Goal: Task Accomplishment & Management: Use online tool/utility

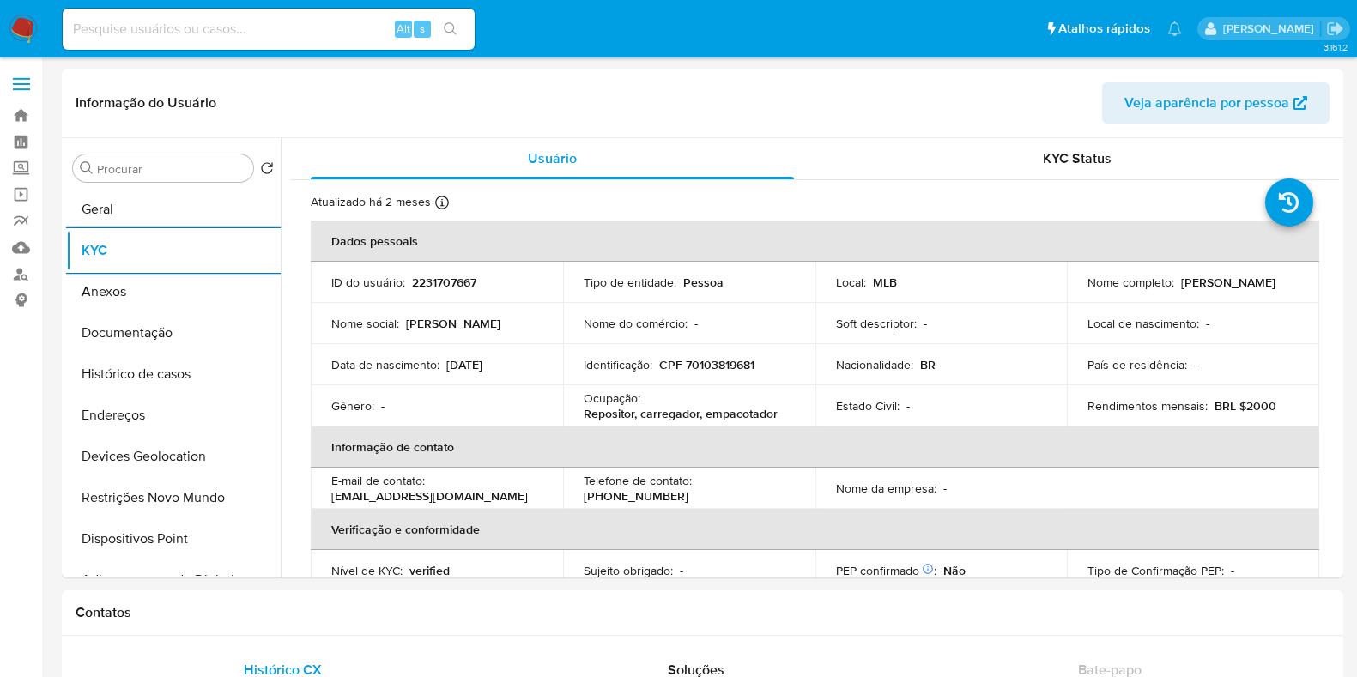
select select "10"
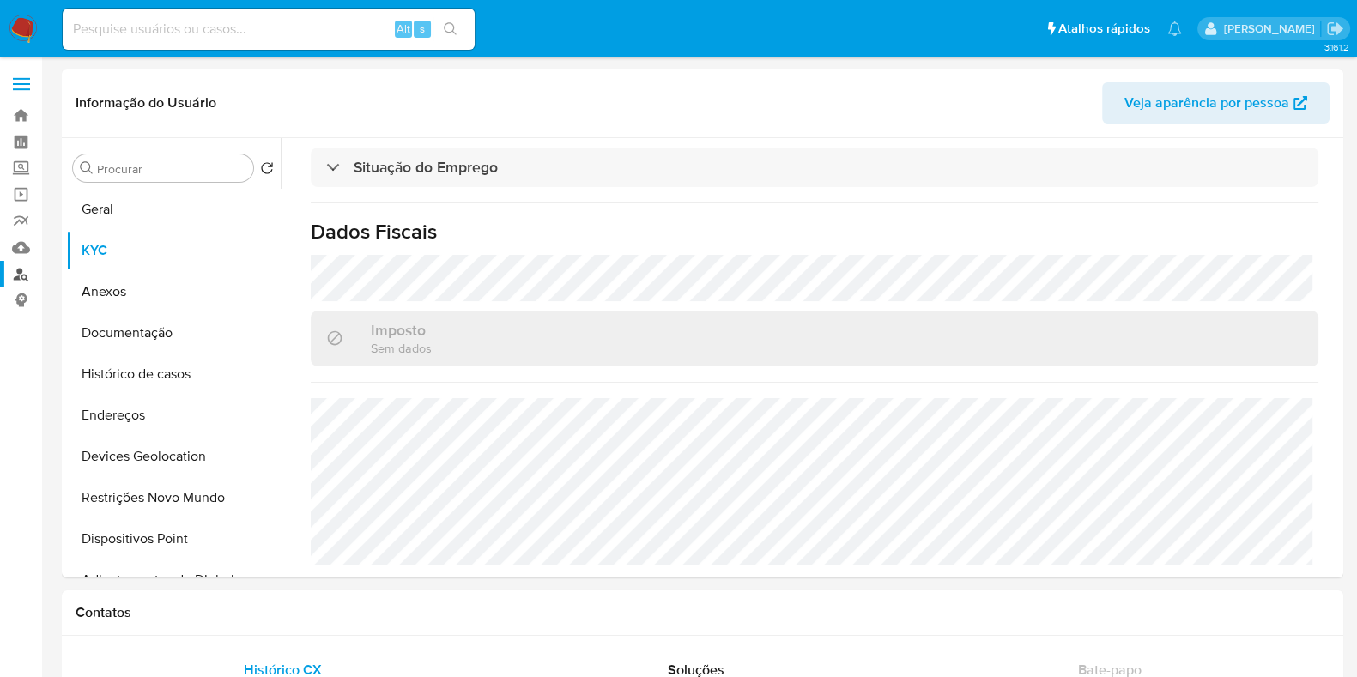
click at [21, 270] on link "Localizador de pessoas" at bounding box center [102, 274] width 204 height 27
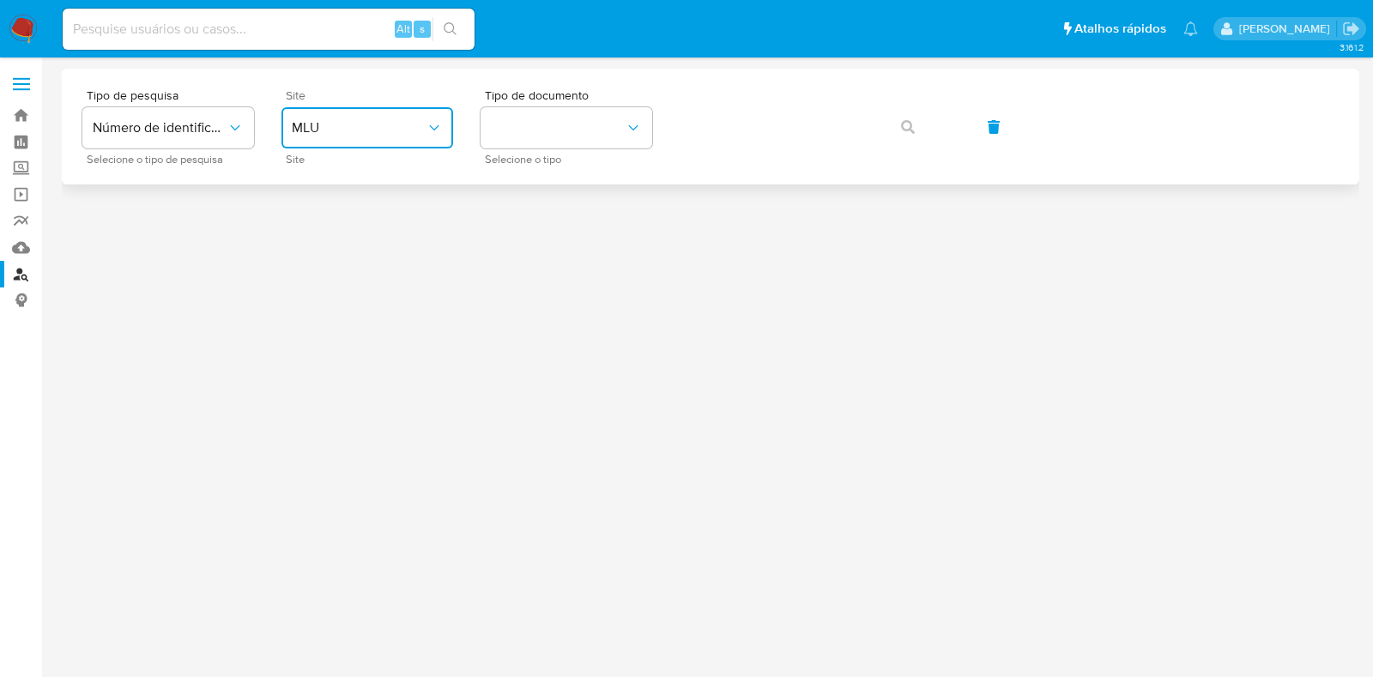
click at [417, 127] on span "MLU" at bounding box center [359, 127] width 134 height 17
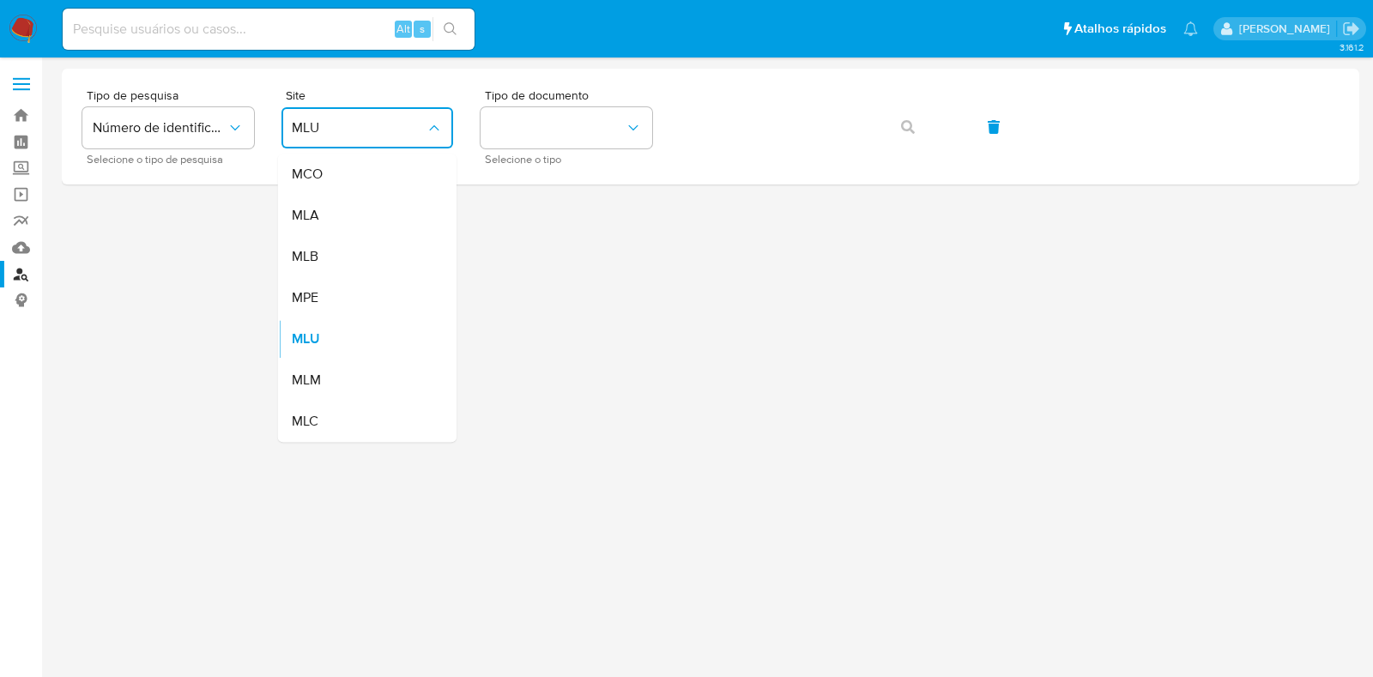
drag, startPoint x: 336, startPoint y: 253, endPoint x: 371, endPoint y: 240, distance: 36.7
click at [336, 251] on div "MLB" at bounding box center [362, 256] width 141 height 41
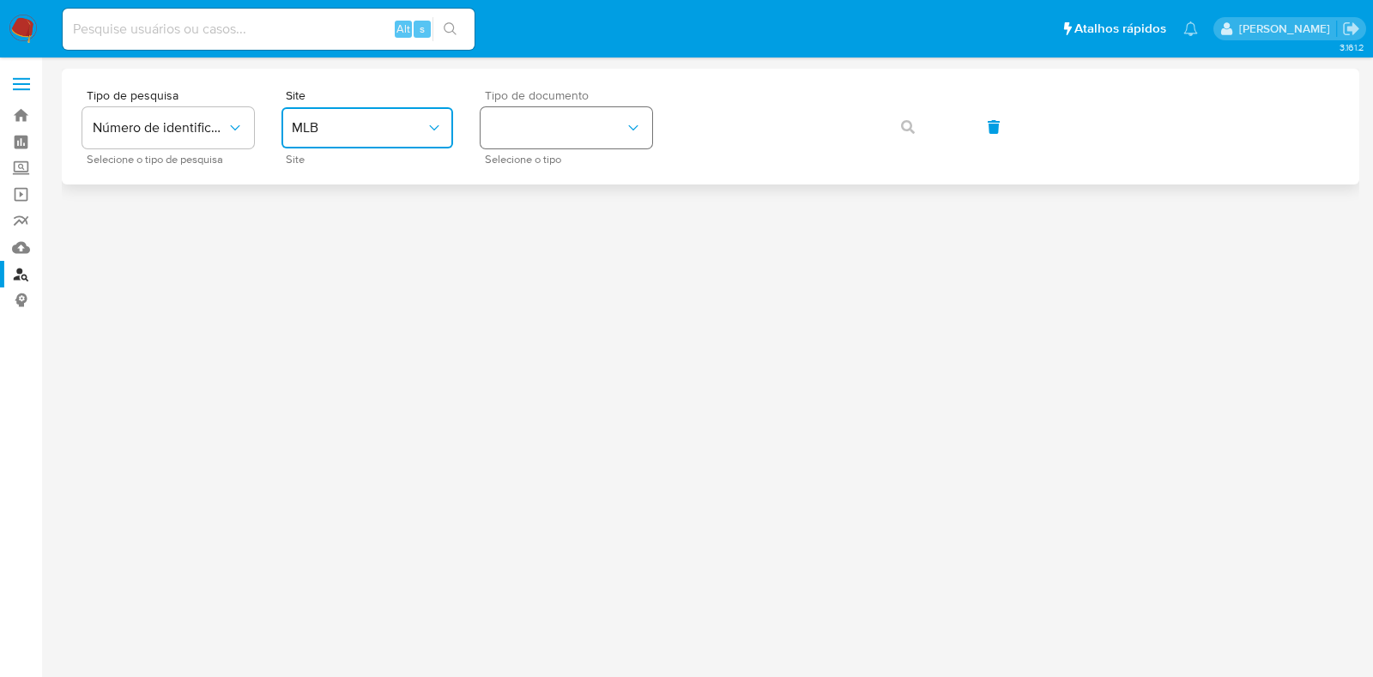
click at [611, 119] on button "identificationType" at bounding box center [567, 127] width 172 height 41
click at [565, 234] on div "CPF CPF" at bounding box center [561, 241] width 141 height 58
drag, startPoint x: 880, startPoint y: 124, endPoint x: 911, endPoint y: 126, distance: 30.9
click at [888, 124] on button "button" at bounding box center [908, 126] width 58 height 41
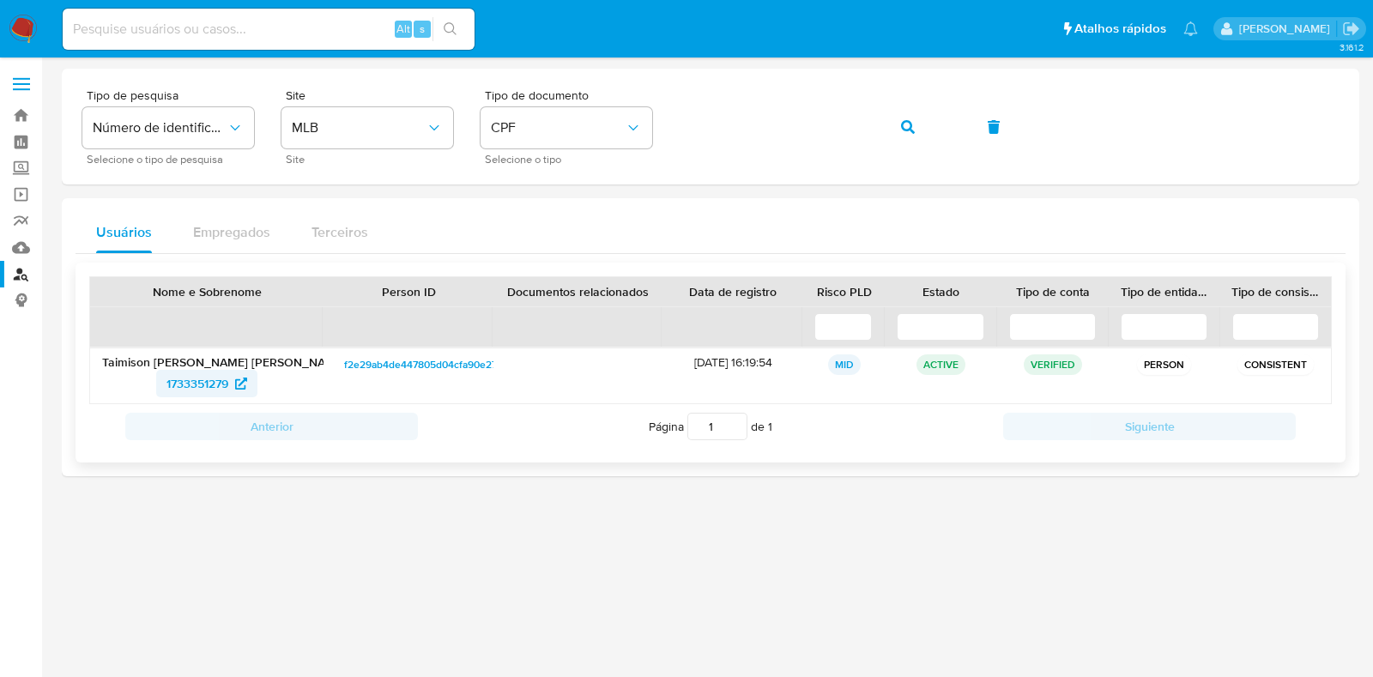
click at [202, 377] on span "1733351279" at bounding box center [197, 383] width 62 height 27
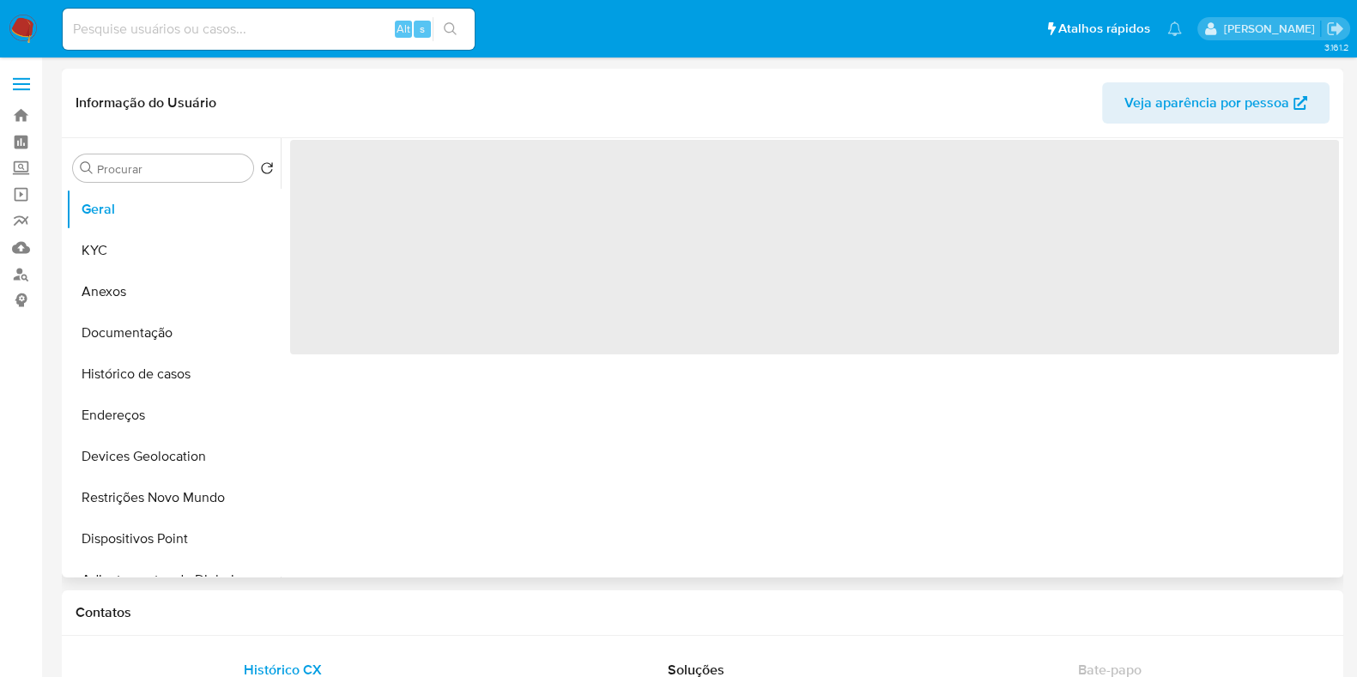
select select "10"
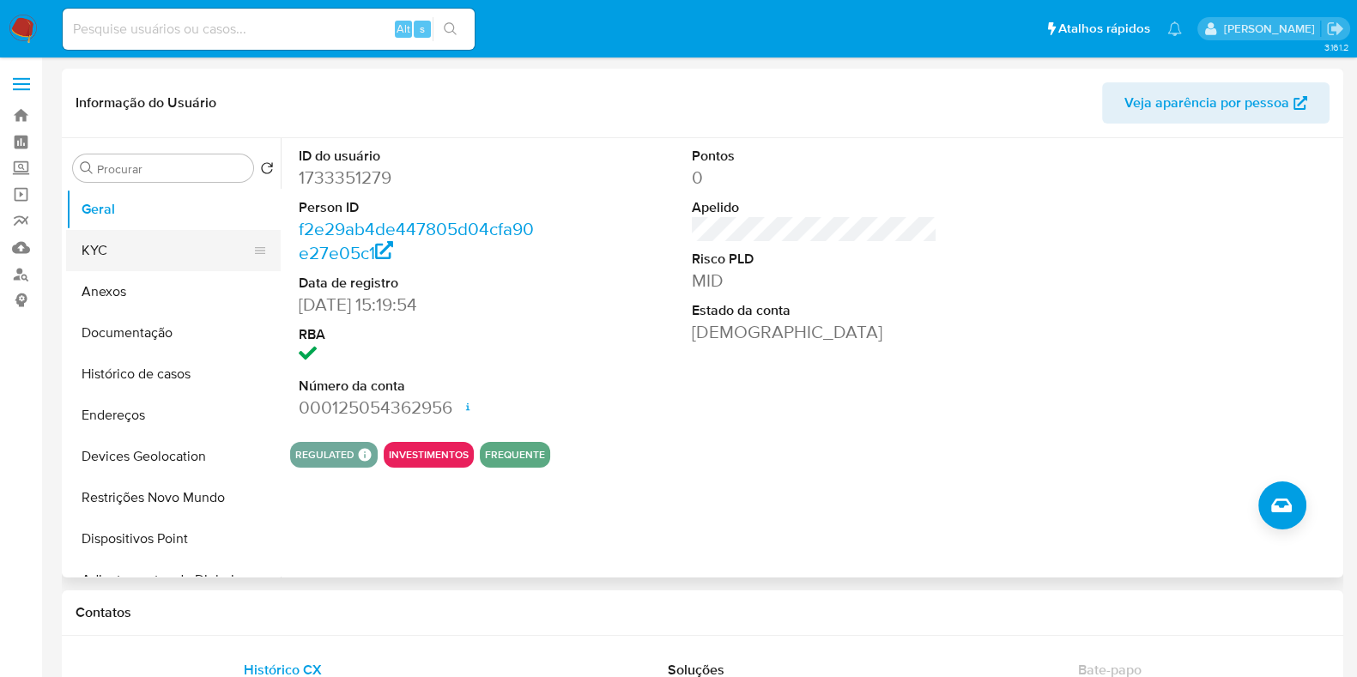
click at [145, 248] on button "KYC" at bounding box center [166, 250] width 201 height 41
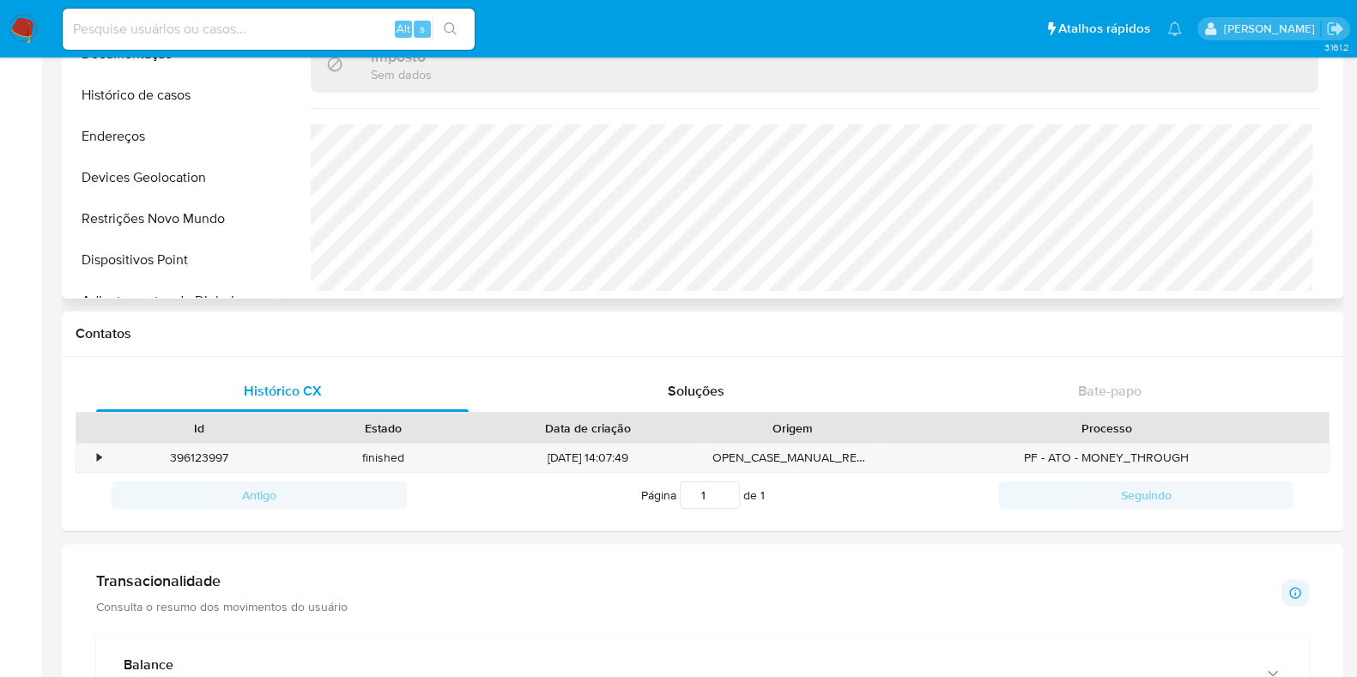
scroll to position [428, 0]
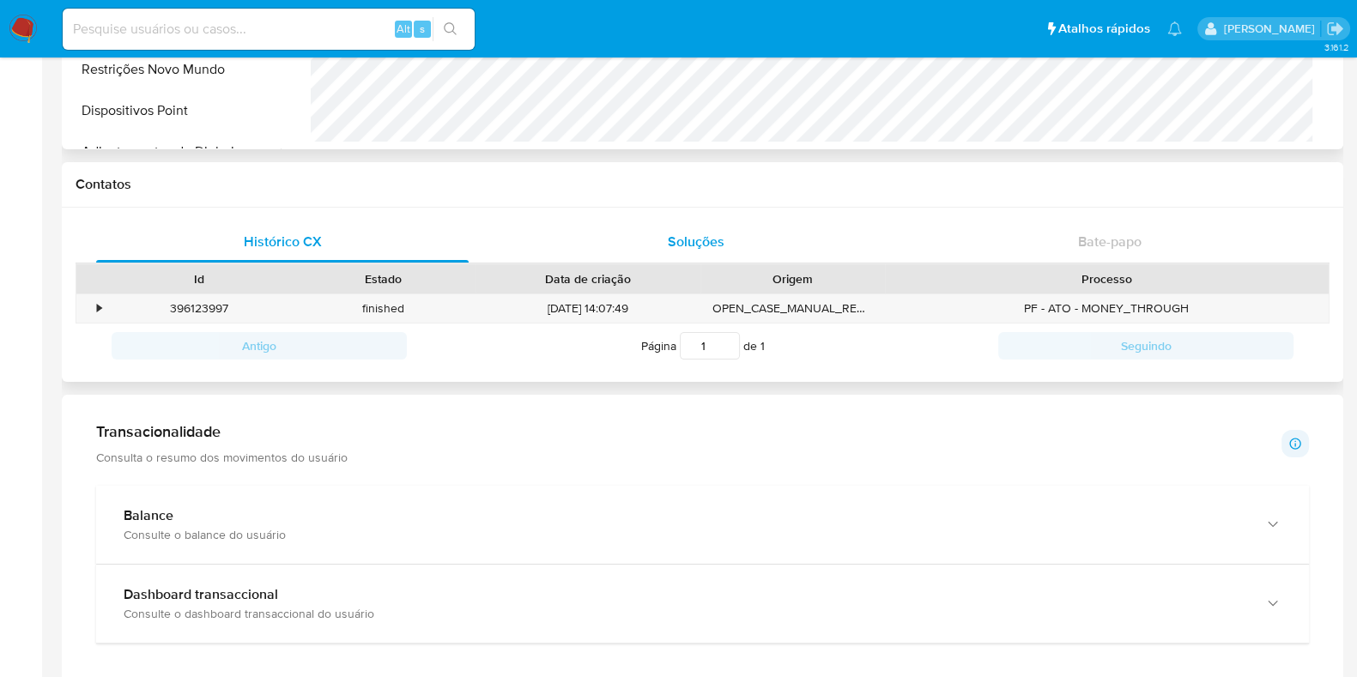
click at [710, 242] on span "Soluções" at bounding box center [696, 242] width 57 height 20
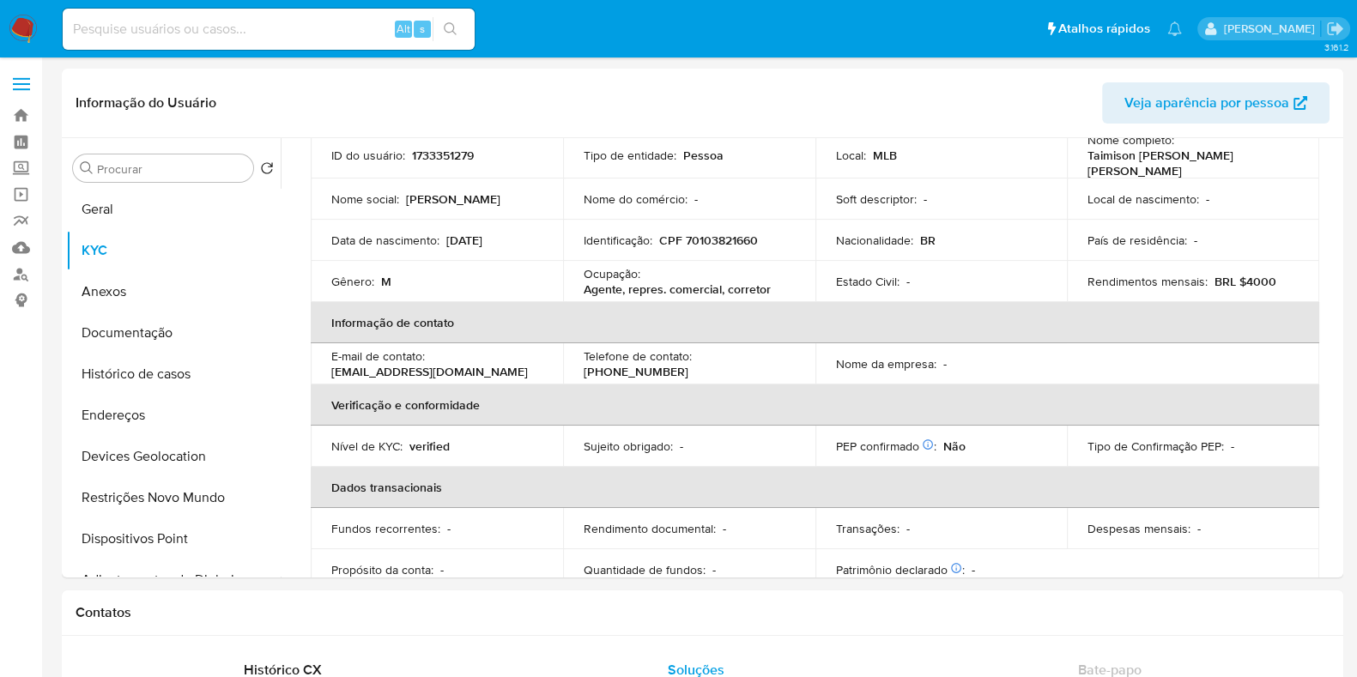
scroll to position [0, 0]
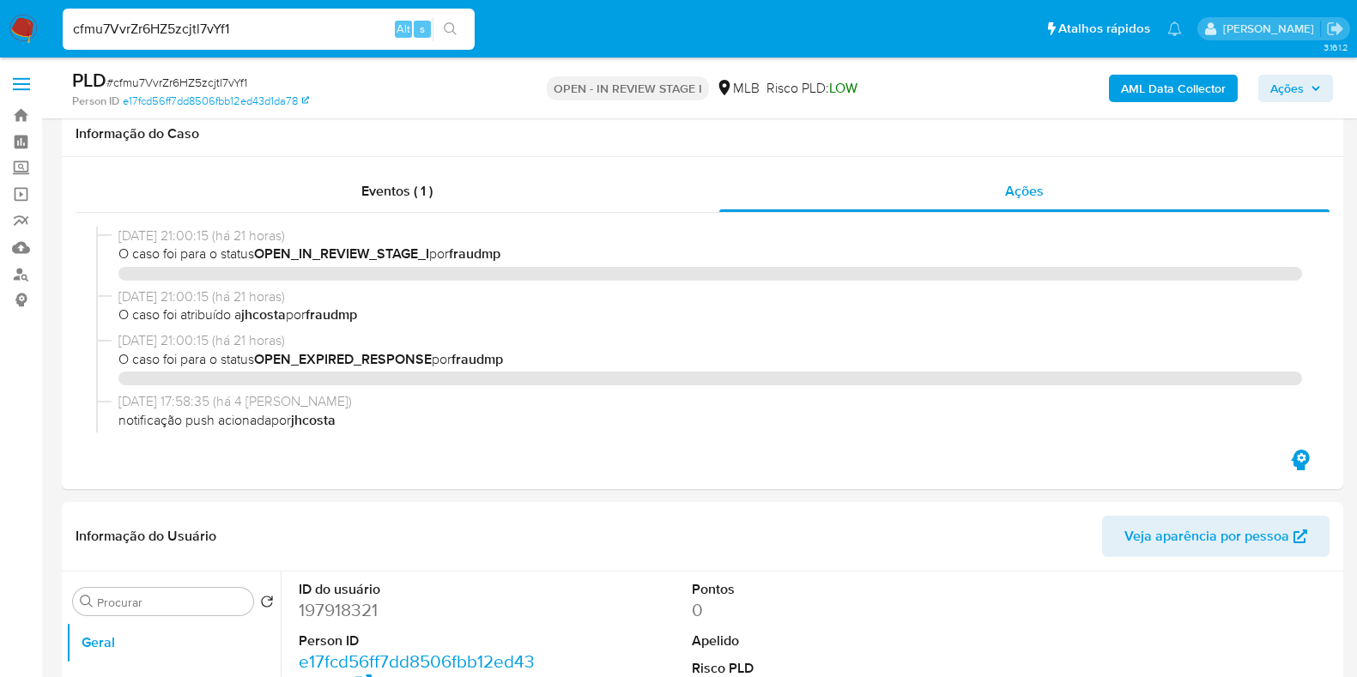
select select "10"
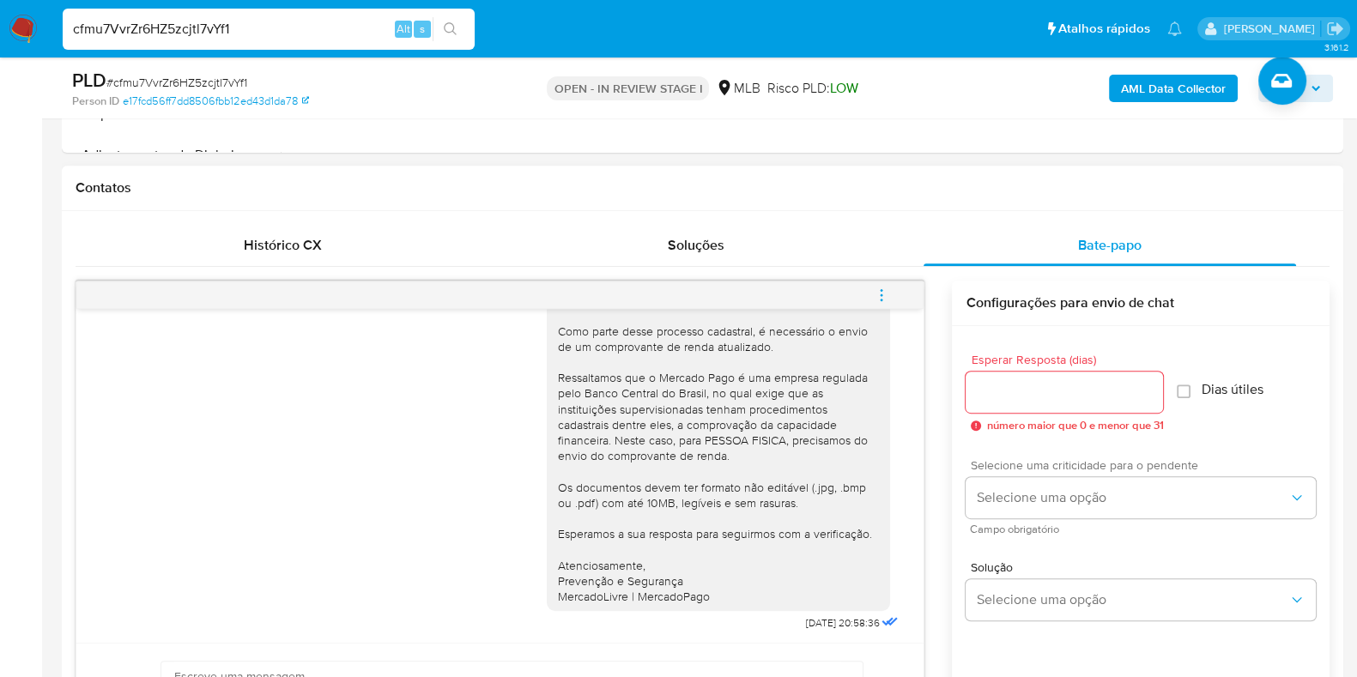
scroll to position [857, 0]
click at [1321, 88] on icon "button" at bounding box center [1315, 88] width 10 height 10
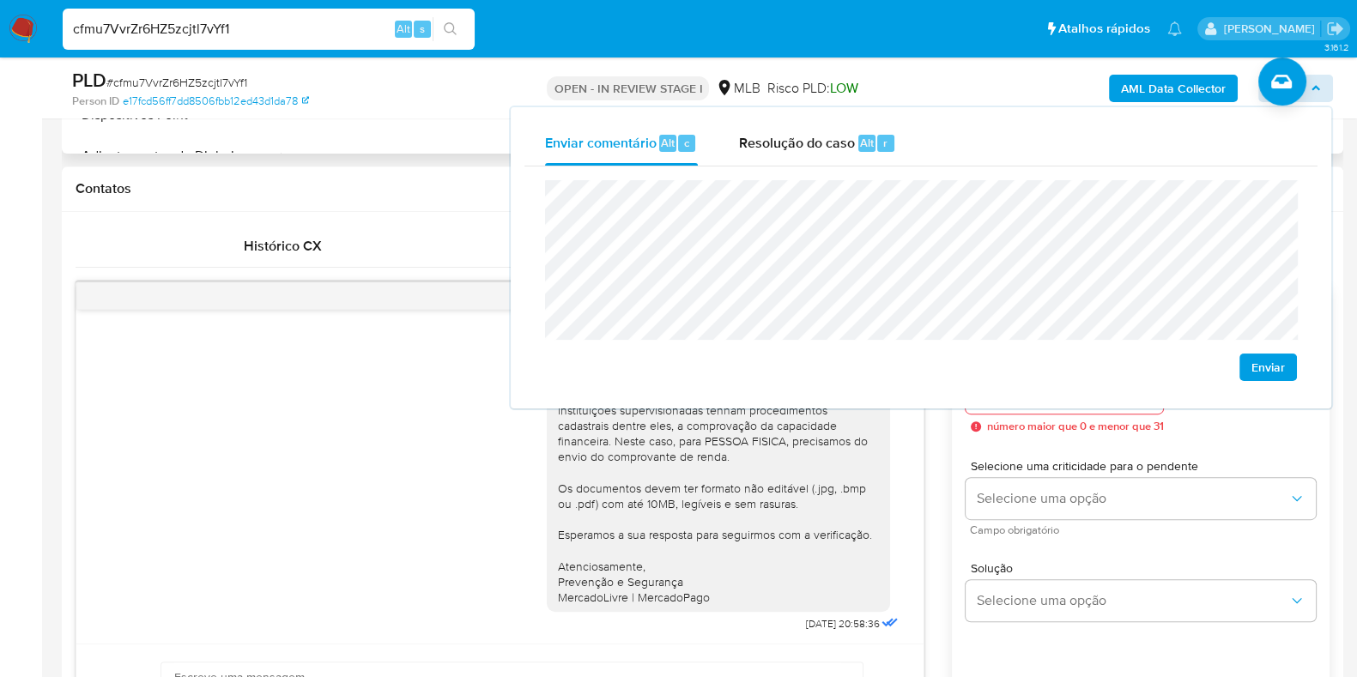
scroll to position [322, 0]
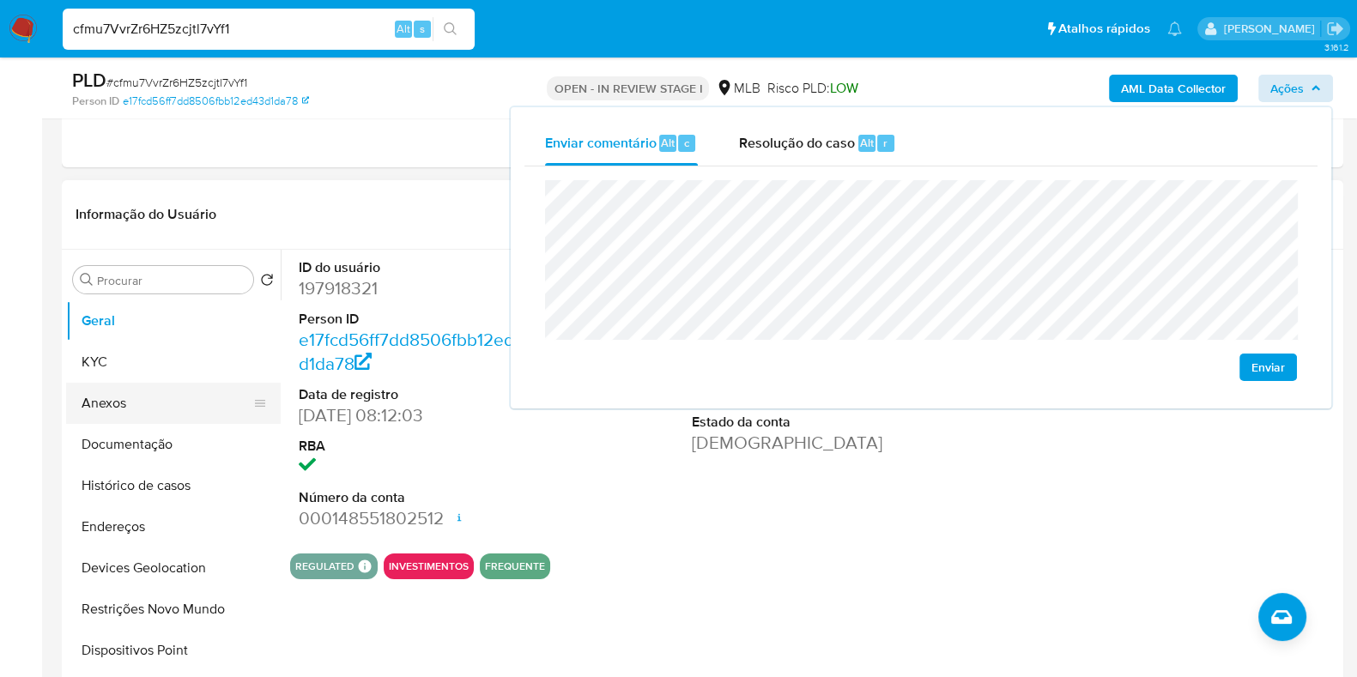
click at [113, 393] on button "Anexos" at bounding box center [166, 403] width 201 height 41
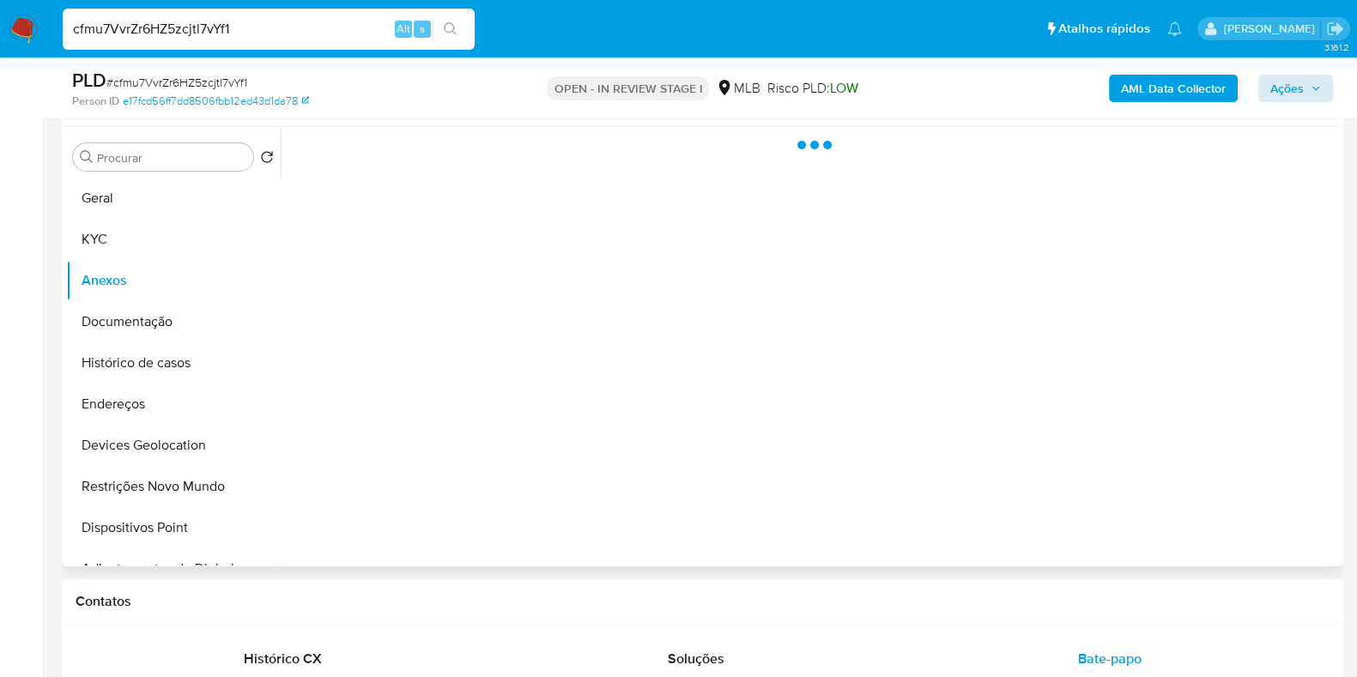
scroll to position [536, 0]
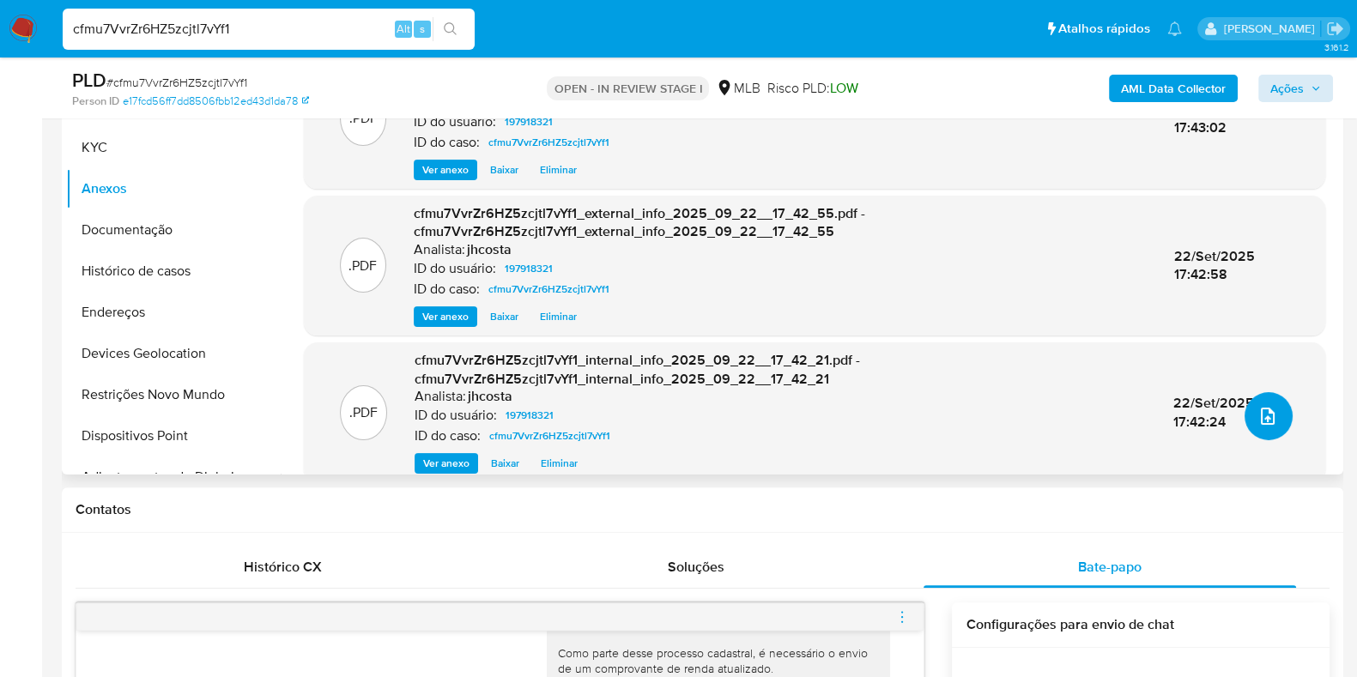
click at [1259, 406] on icon "upload-file" at bounding box center [1267, 416] width 21 height 21
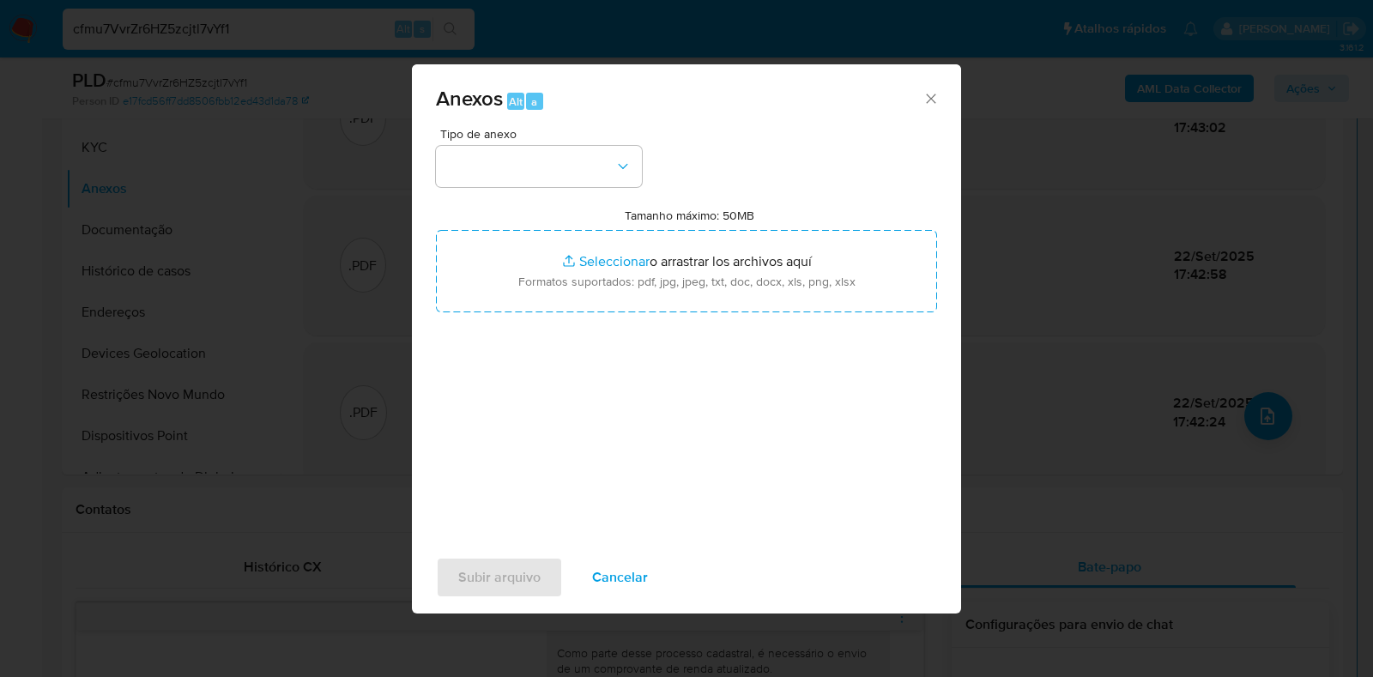
click at [1116, 509] on div "Anexos Alt a Tipo de anexo Tamanho máximo: 50MB Seleccionar archivos Selecciona…" at bounding box center [686, 338] width 1373 height 677
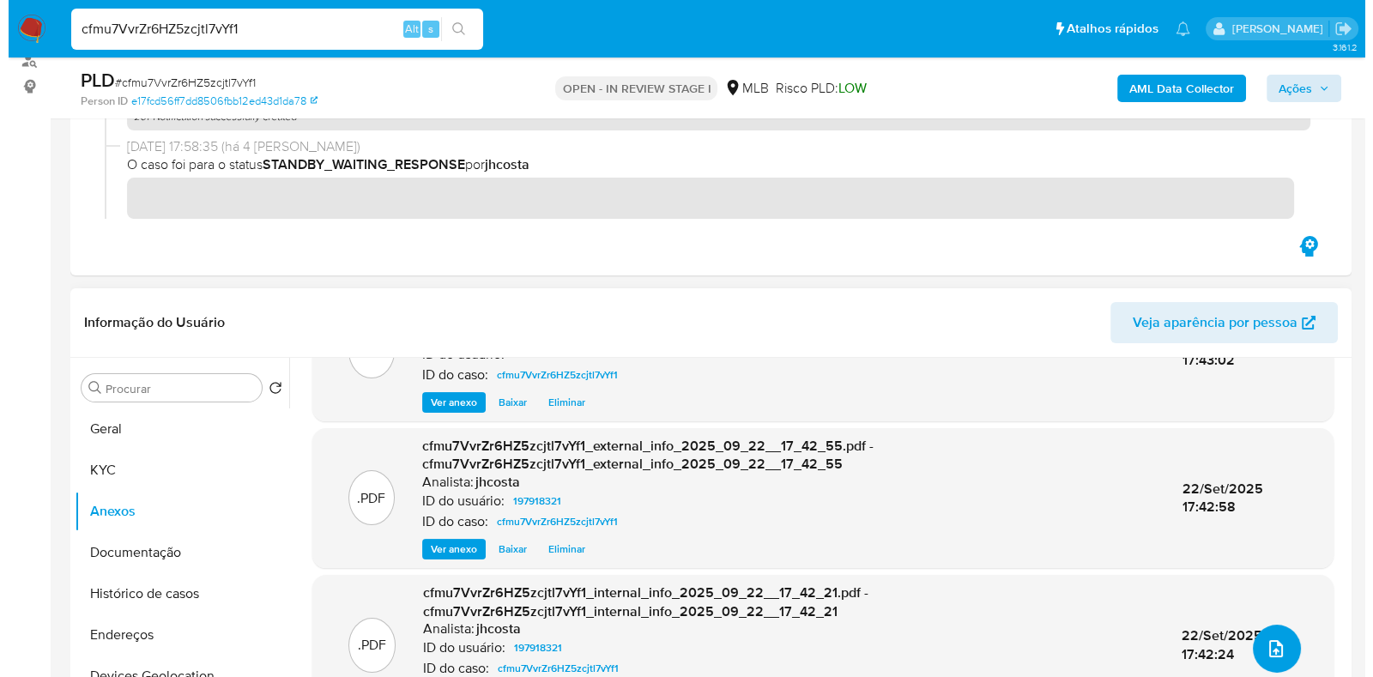
scroll to position [170, 0]
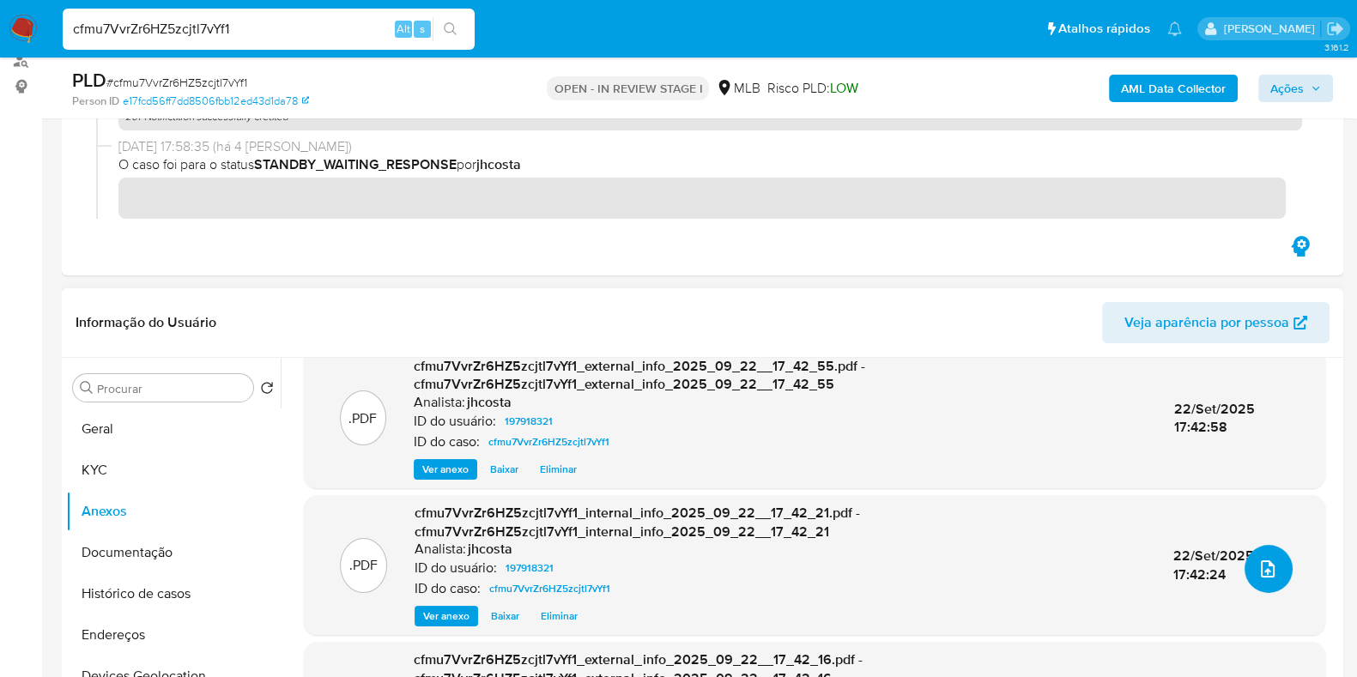
click at [1258, 564] on icon "upload-file" at bounding box center [1267, 569] width 21 height 21
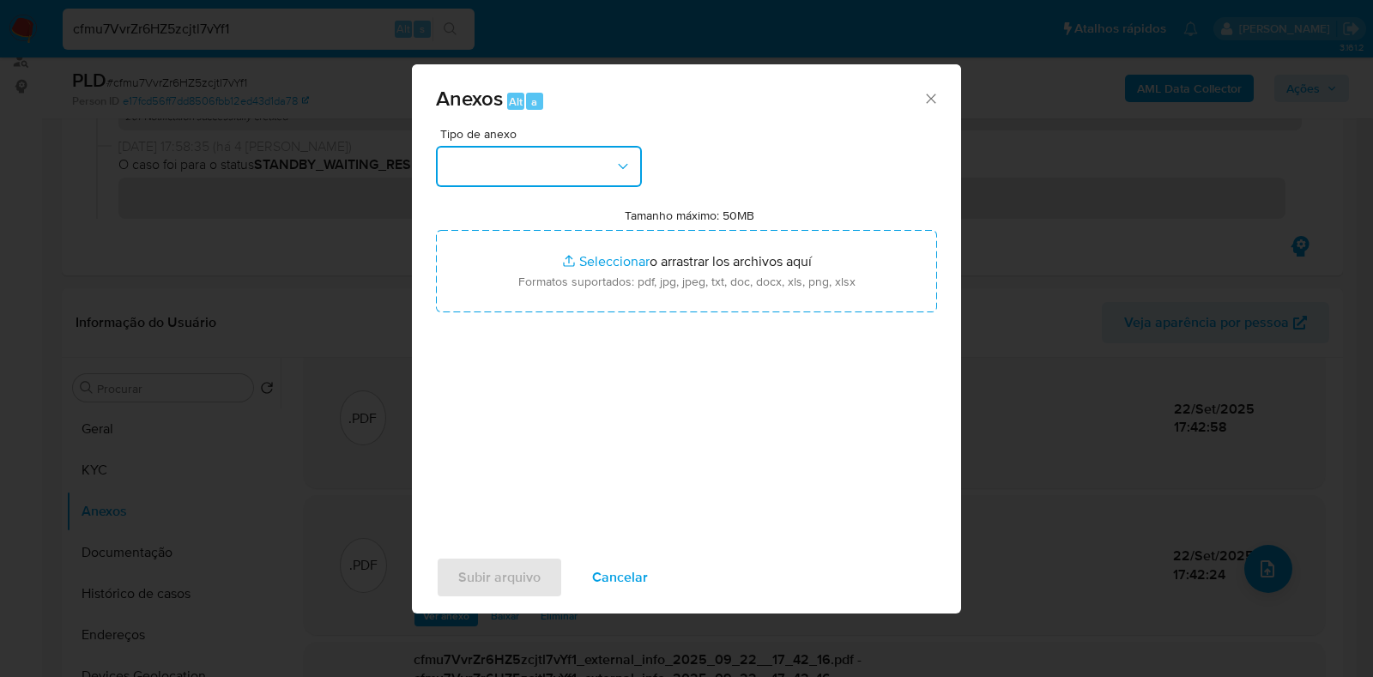
click at [583, 157] on button "button" at bounding box center [539, 166] width 206 height 41
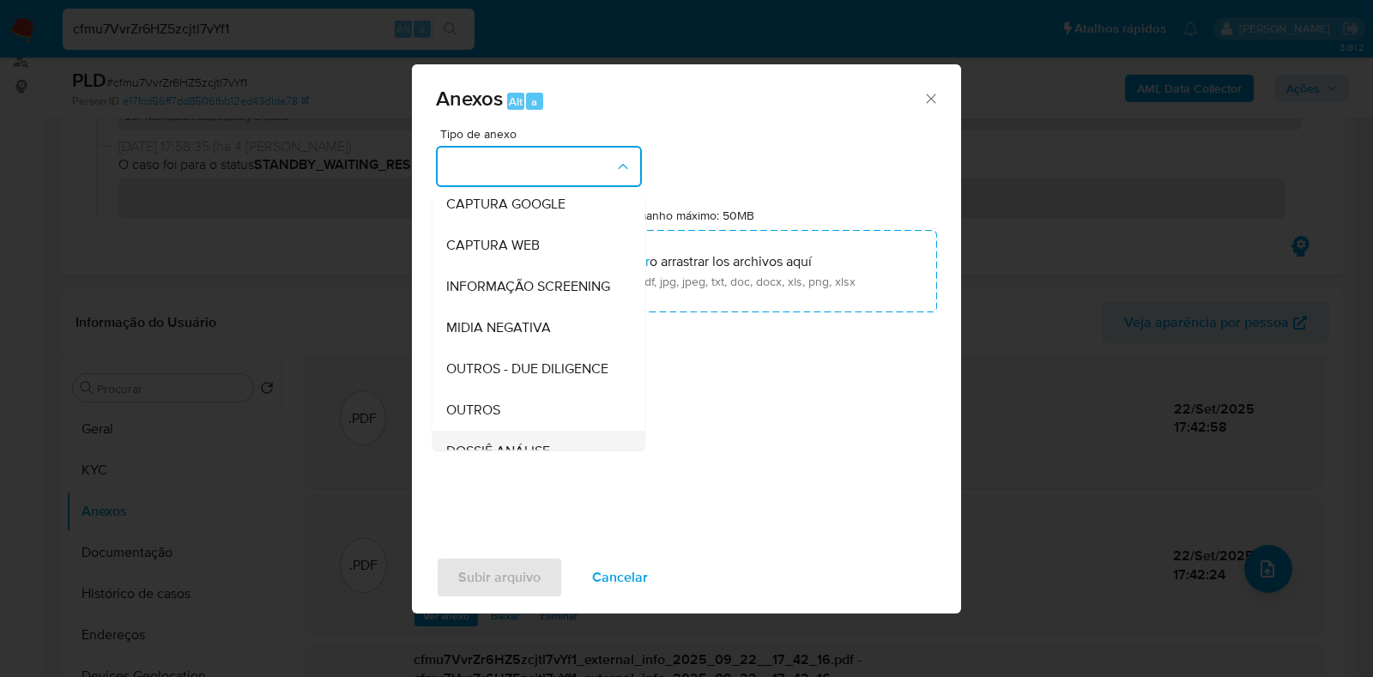
scroll to position [214, 0]
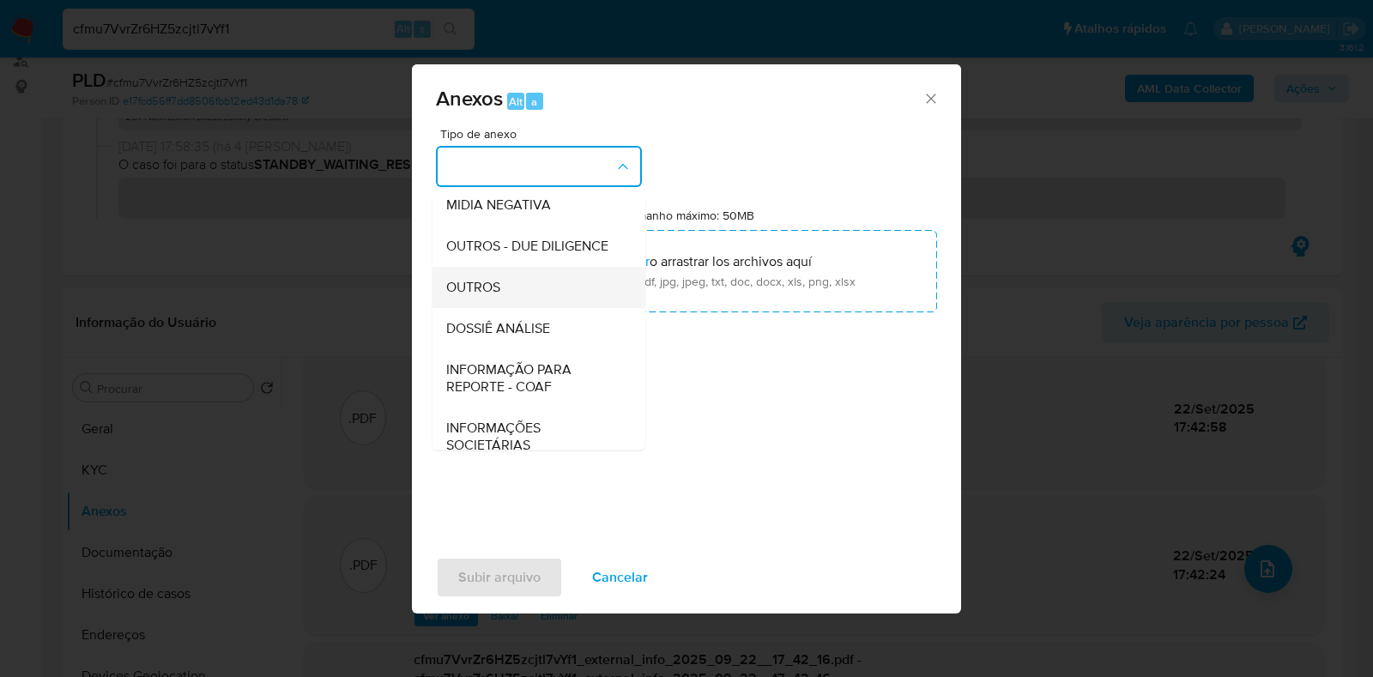
click at [505, 308] on div "OUTROS" at bounding box center [533, 287] width 175 height 41
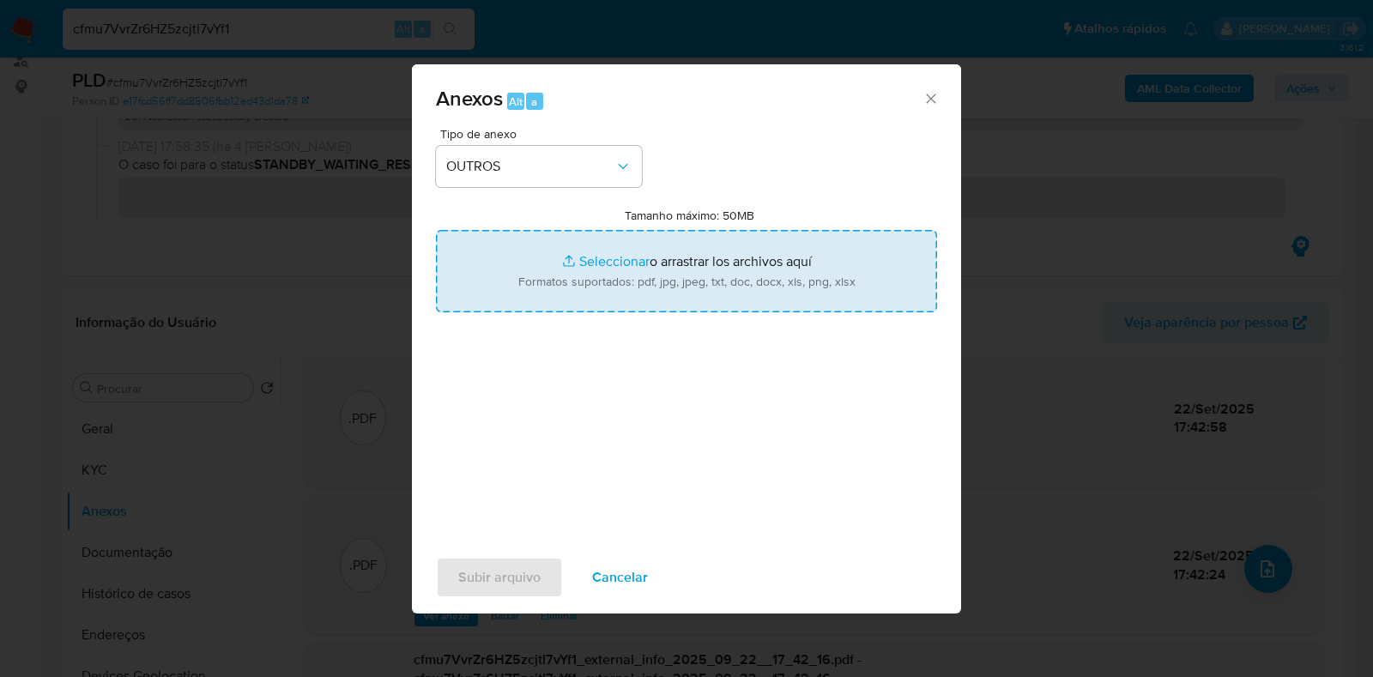
click at [648, 281] on input "Tamanho máximo: 50MB Seleccionar archivos" at bounding box center [686, 271] width 501 height 82
type input "C:\fakepath\SAR - XXXXXXXXXX - CPF 02207237613 - JANNSER [PERSON_NAME] [PERSON_…"
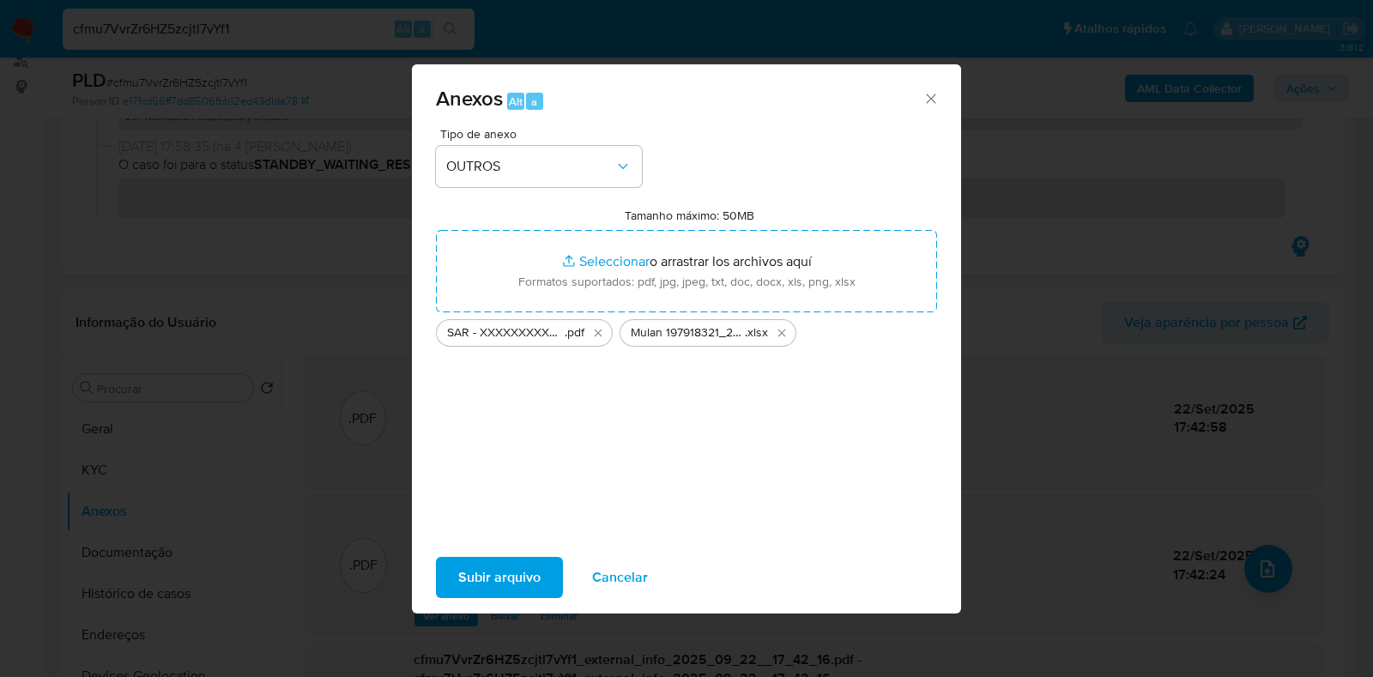
drag, startPoint x: 648, startPoint y: 281, endPoint x: 499, endPoint y: 571, distance: 325.8
click at [499, 571] on span "Subir arquivo" at bounding box center [499, 578] width 82 height 38
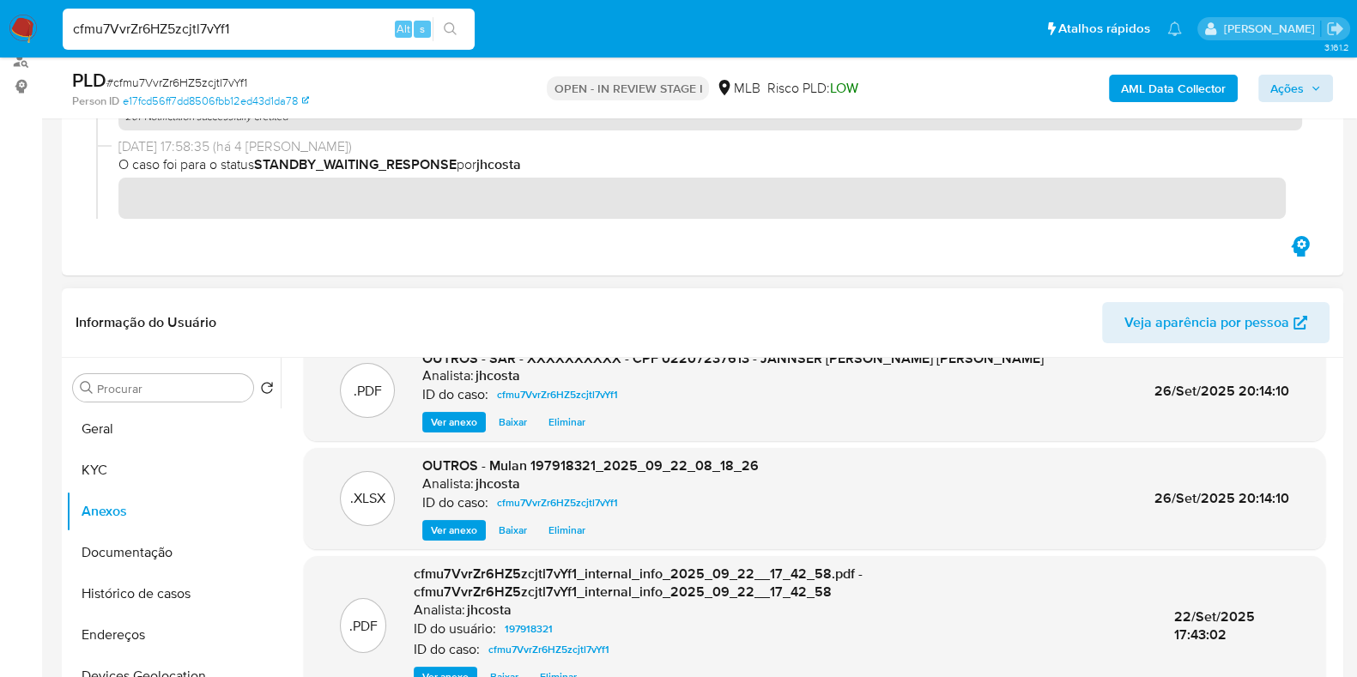
scroll to position [0, 0]
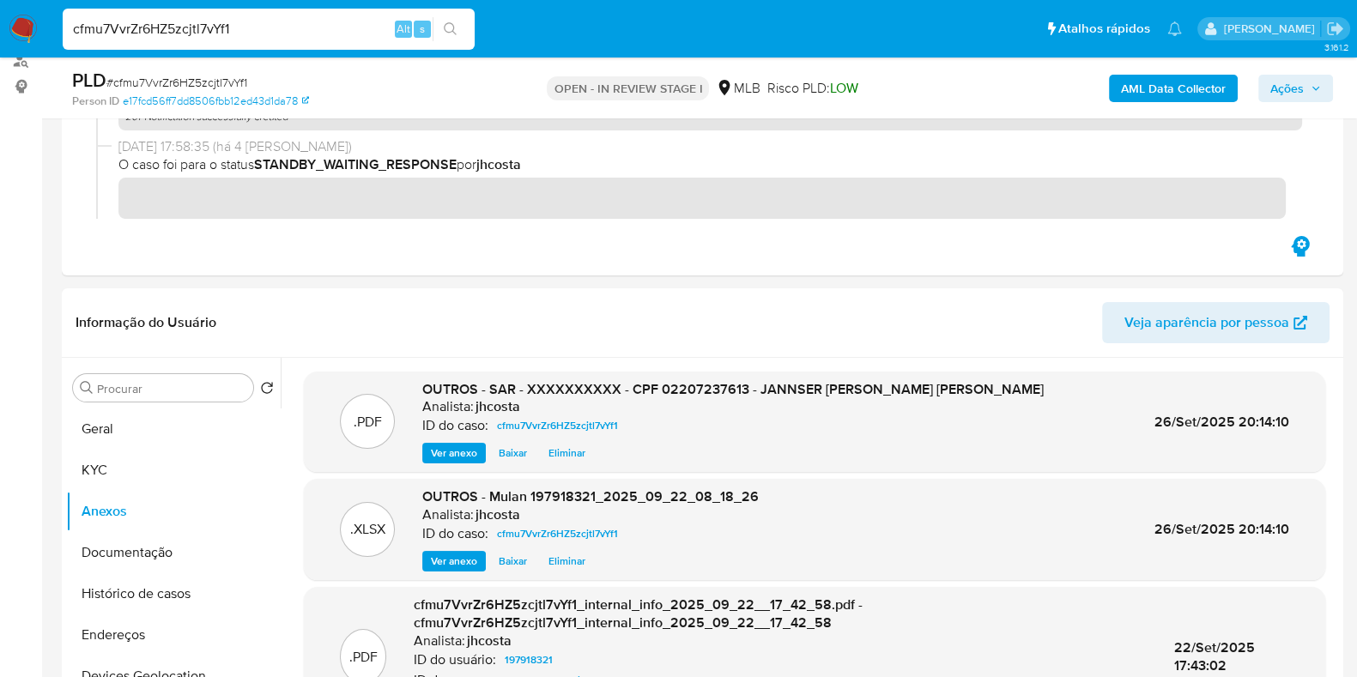
click at [1315, 90] on icon "button" at bounding box center [1315, 88] width 7 height 4
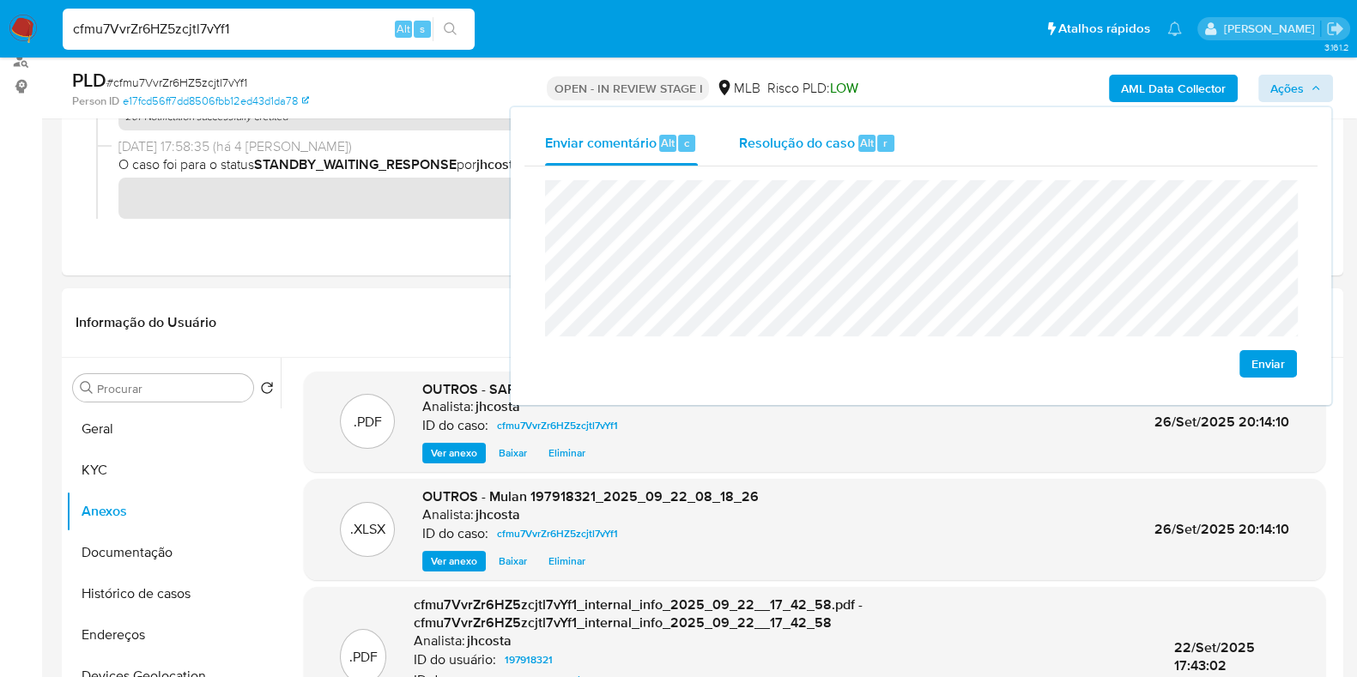
click at [803, 138] on span "Resolução do caso" at bounding box center [797, 142] width 116 height 20
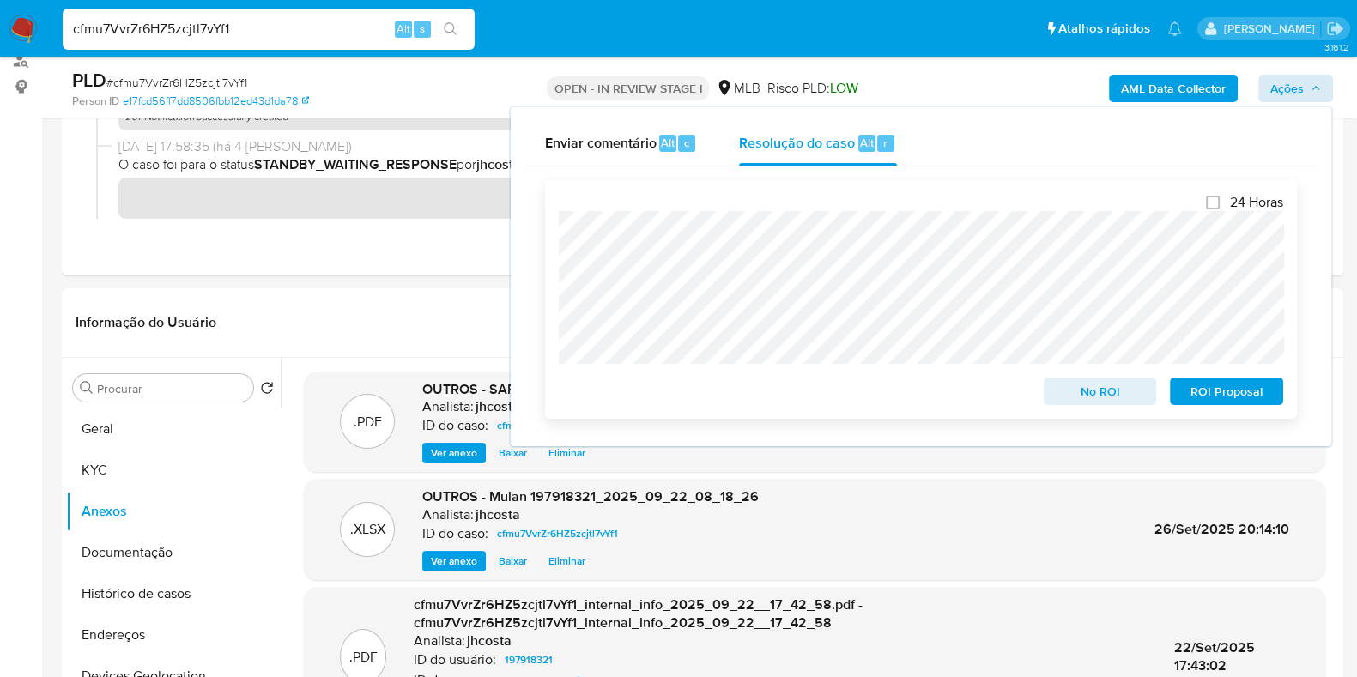
click at [1232, 396] on span "ROI Proposal" at bounding box center [1226, 391] width 89 height 24
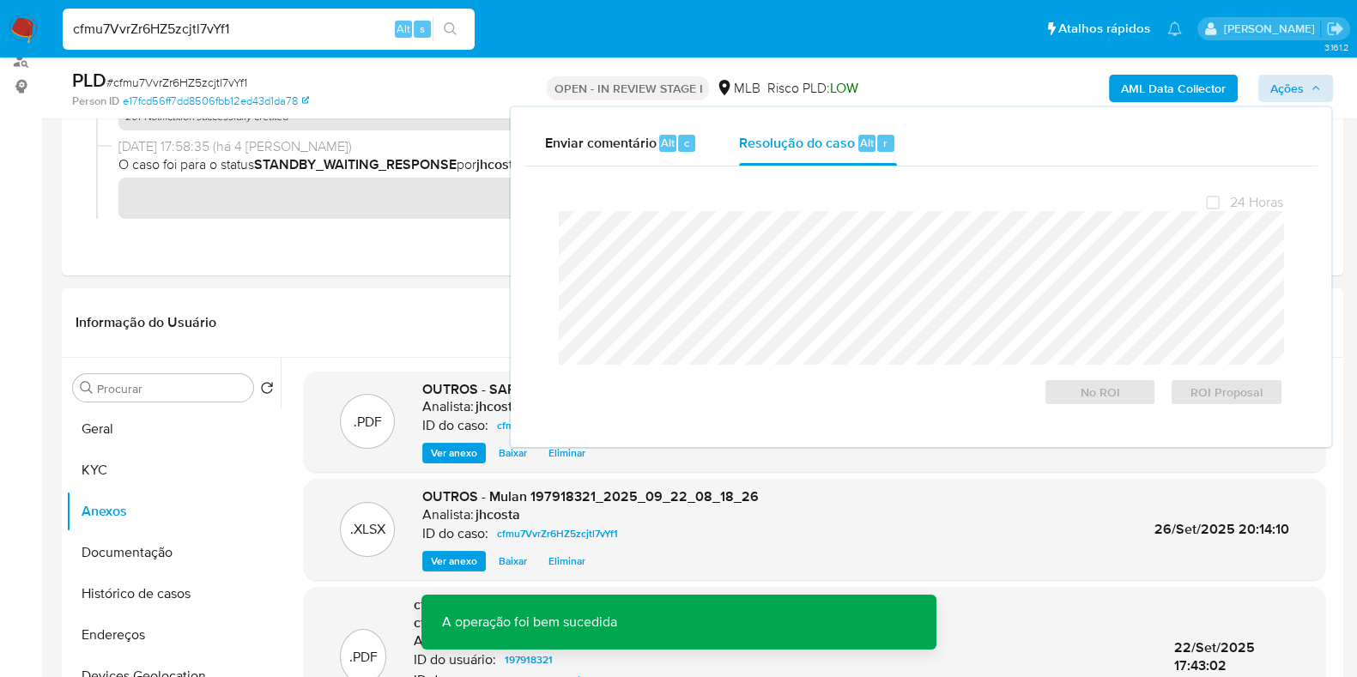
click at [235, 79] on span "# cfmu7VvrZr6HZ5zcjtl7vYf1" at bounding box center [176, 82] width 141 height 17
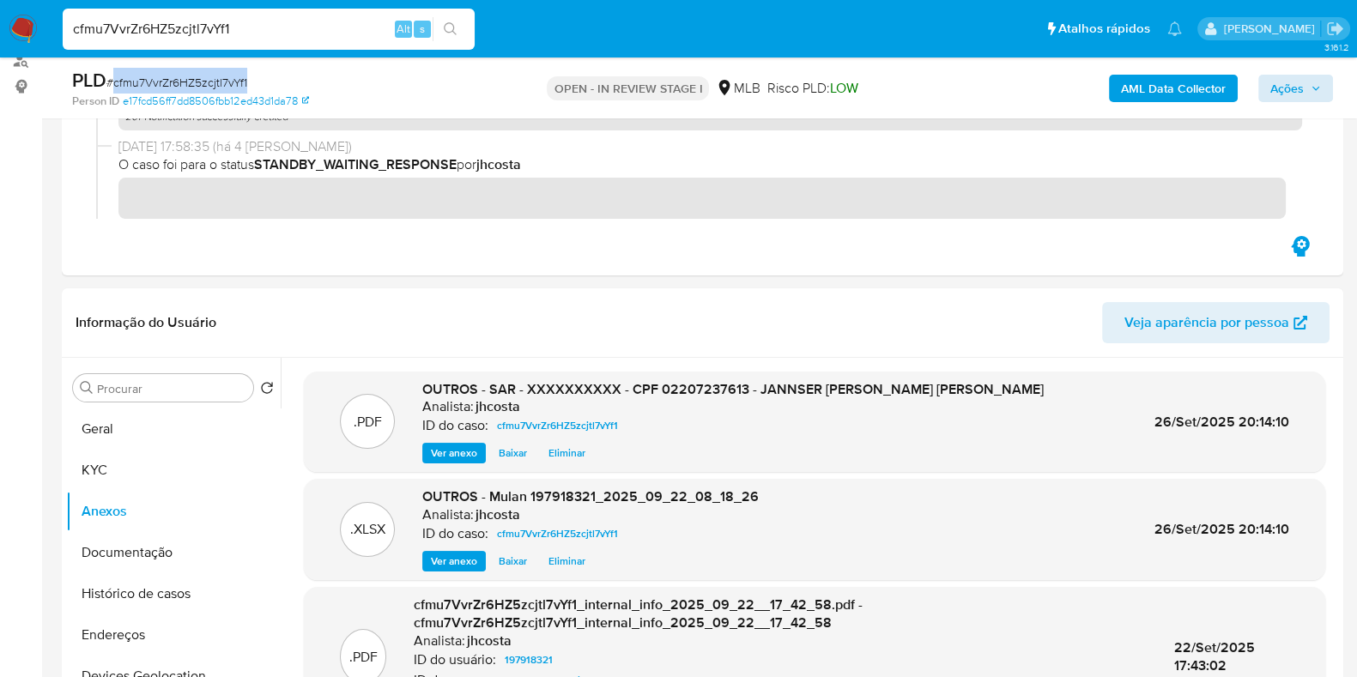
click at [235, 79] on span "# cfmu7VvrZr6HZ5zcjtl7vYf1" at bounding box center [176, 82] width 141 height 17
copy span "cfmu7VvrZr6HZ5zcjtl7vYf1"
